Goal: Submit feedback/report problem

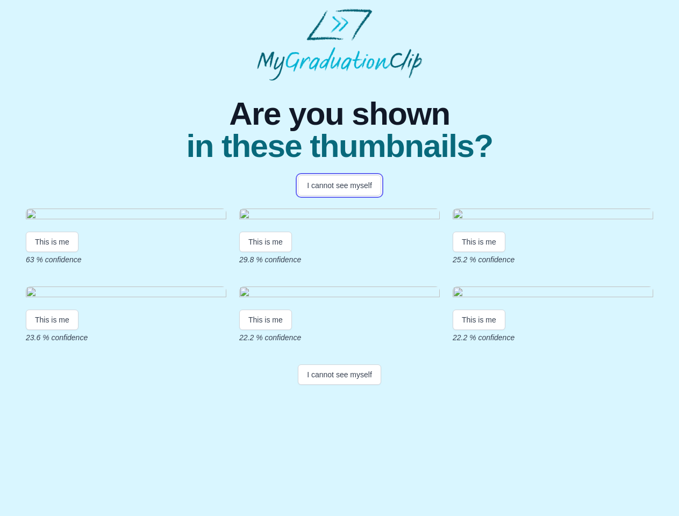
click at [339, 185] on button "I cannot see myself" at bounding box center [339, 185] width 83 height 20
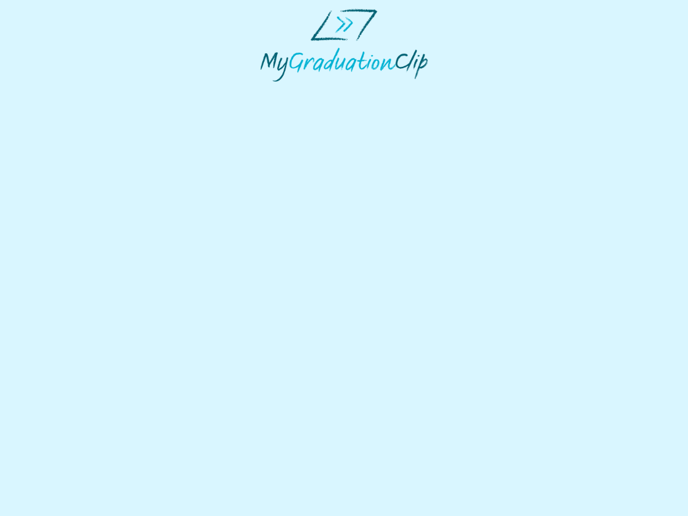
click at [52, 90] on html at bounding box center [344, 45] width 688 height 90
click at [267, 90] on html at bounding box center [344, 45] width 688 height 90
click at [481, 90] on html at bounding box center [344, 45] width 688 height 90
click at [52, 90] on html at bounding box center [344, 45] width 688 height 90
click at [267, 90] on html at bounding box center [344, 45] width 688 height 90
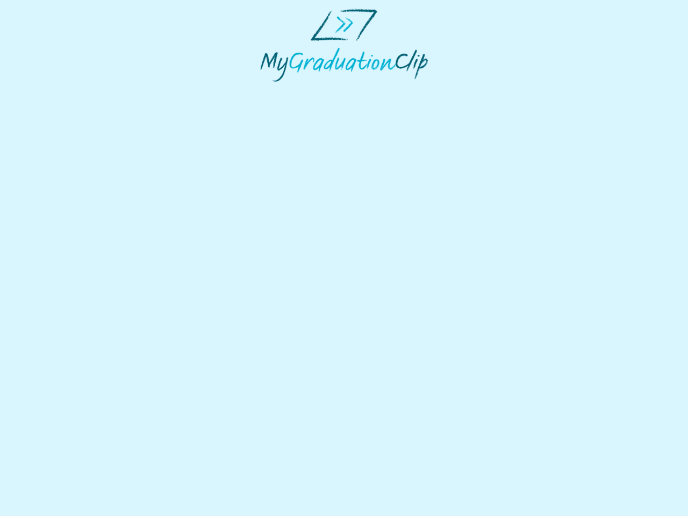
click at [481, 90] on html at bounding box center [344, 45] width 688 height 90
